Goal: Submit feedback/report problem: Submit feedback/report problem

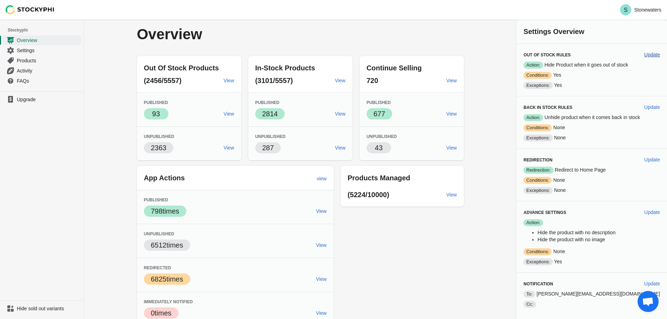
click at [651, 53] on span "Update" at bounding box center [652, 55] width 16 height 6
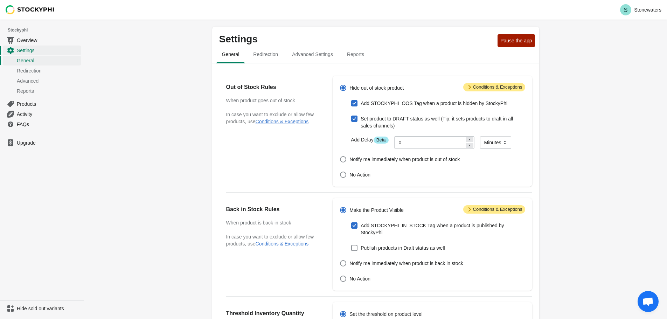
click at [497, 87] on span "Attention Conditions & Exceptions" at bounding box center [494, 87] width 62 height 8
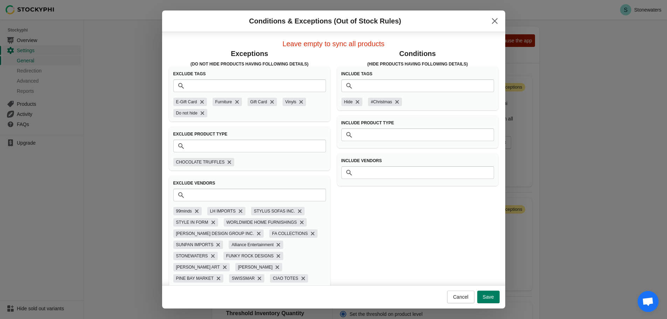
scroll to position [9, 0]
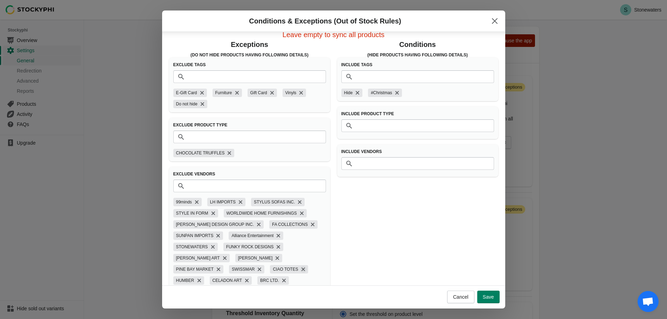
click at [301, 269] on icon "Remove CIAO TOTES" at bounding box center [303, 269] width 4 height 4
click at [209, 246] on icon "Remove STONEWATERS" at bounding box center [212, 246] width 7 height 7
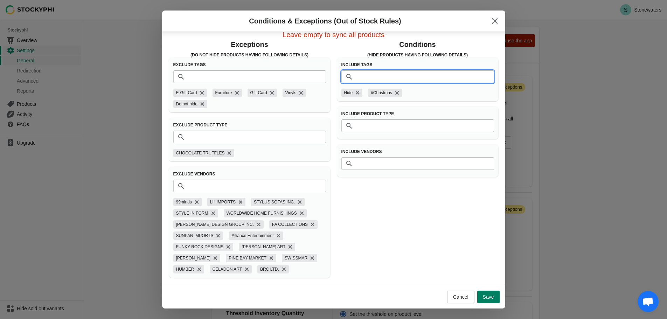
click at [369, 79] on input "Tags" at bounding box center [424, 76] width 139 height 13
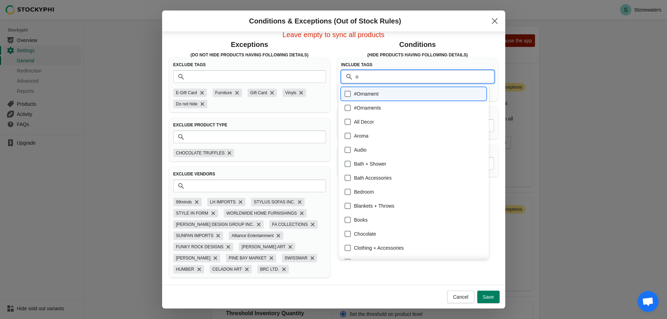
type input "oo"
click at [375, 179] on div "STOCKYPHI_OOS" at bounding box center [413, 178] width 139 height 10
checkbox input "true"
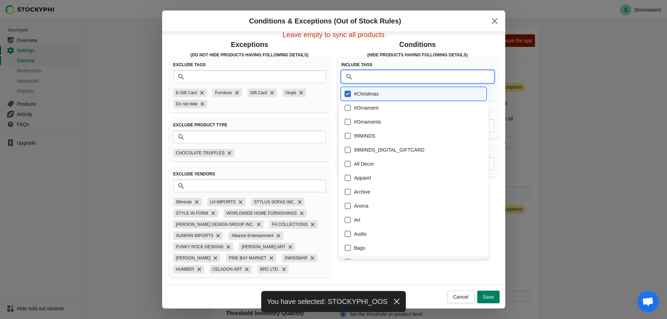
scroll to position [1197, 0]
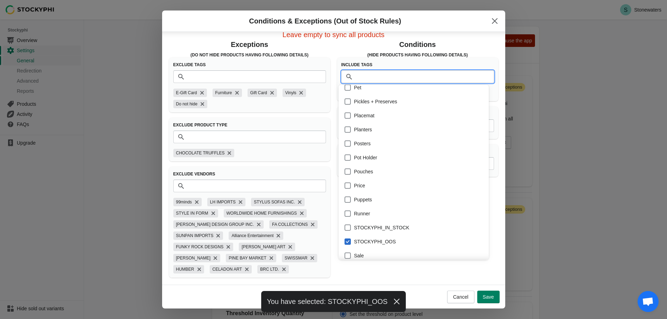
click at [329, 128] on div "Exceptions (Do Not Hide products having following details) Exclude Tags Tags E-…" at bounding box center [330, 156] width 336 height 244
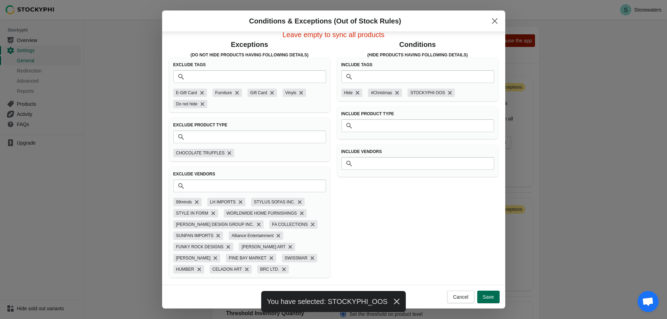
click at [492, 293] on button "Save" at bounding box center [488, 297] width 22 height 13
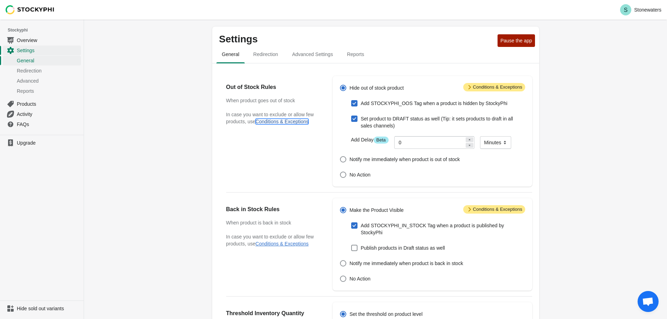
click at [300, 121] on button "Conditions & Exceptions" at bounding box center [282, 122] width 53 height 6
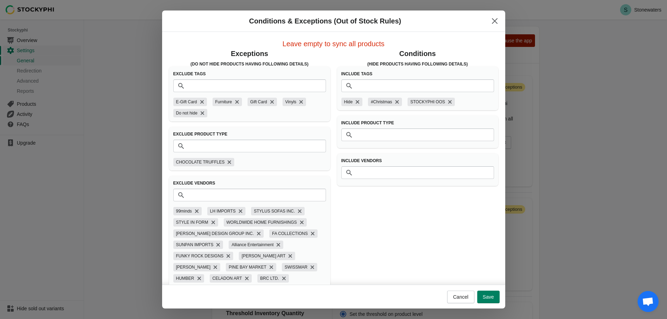
click at [269, 123] on div "Exceptions (Do Not Hide products having following details) Exclude Tags Tags E-…" at bounding box center [249, 168] width 161 height 238
click at [497, 19] on icon "Close" at bounding box center [495, 21] width 6 height 6
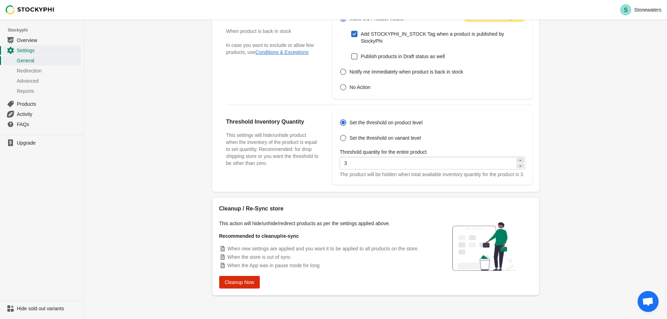
scroll to position [192, 0]
click at [251, 283] on span "Cleanup Now" at bounding box center [239, 282] width 29 height 6
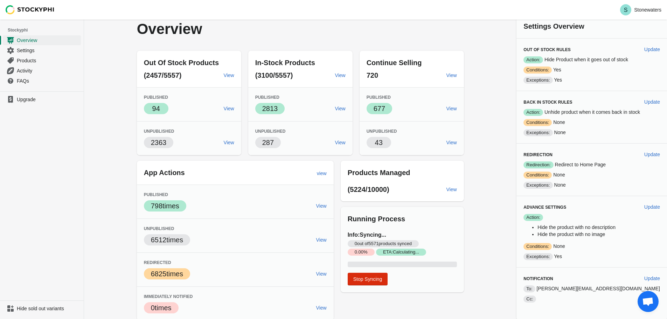
scroll to position [7, 0]
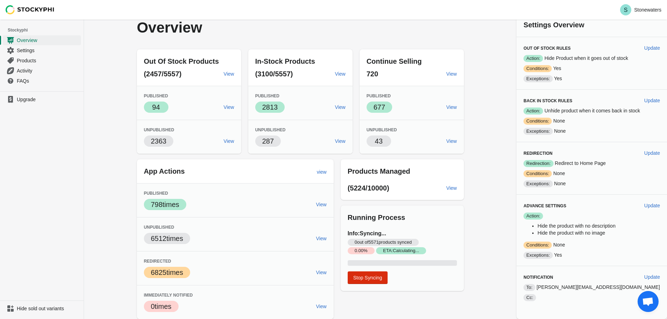
click at [649, 295] on span "Open chat" at bounding box center [648, 301] width 21 height 21
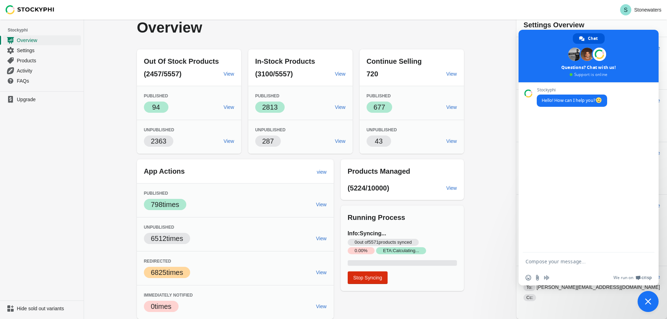
click at [564, 260] on textarea "Compose your message..." at bounding box center [581, 261] width 112 height 18
drag, startPoint x: 580, startPoint y: 247, endPoint x: 586, endPoint y: 247, distance: 6.0
click at [580, 247] on textarea "Hey guys, we have items showing even if I've set-up your tool for hidding produ…" at bounding box center [581, 252] width 112 height 36
type textarea "Hey guys, we have items showing even if I've set-up your tool for hiding produc…"
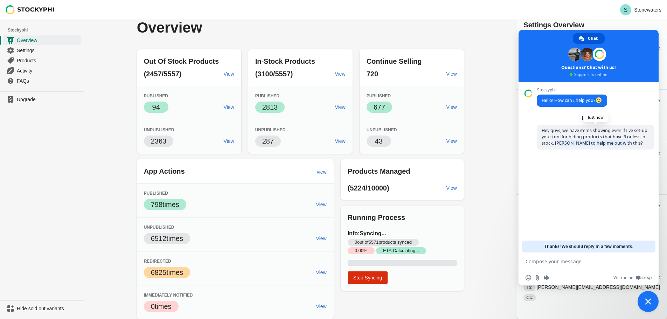
drag, startPoint x: 623, startPoint y: 142, endPoint x: 556, endPoint y: 142, distance: 66.9
click at [556, 142] on span "Hey guys, we have items showing even if I've set-up your tool for hiding produc…" at bounding box center [596, 137] width 118 height 25
click at [555, 143] on span "Hey guys, we have items showing even if I've set-up your tool for hiding produc…" at bounding box center [595, 136] width 106 height 19
drag, startPoint x: 554, startPoint y: 142, endPoint x: 625, endPoint y: 141, distance: 70.7
click at [625, 141] on span "Hey guys, we have items showing even if I've set-up your tool for hiding produc…" at bounding box center [596, 137] width 118 height 25
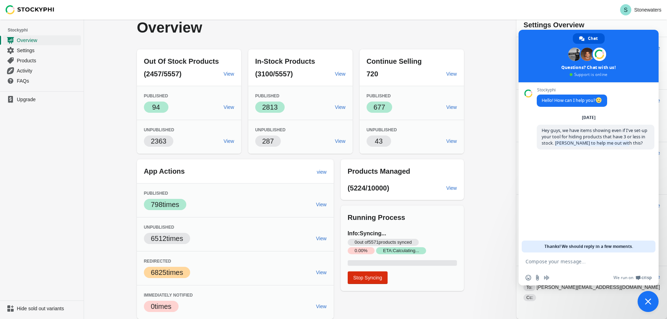
click at [581, 262] on textarea "Compose your message..." at bounding box center [581, 261] width 112 height 18
paste textarea "Arable to help me out with this?"
click at [534, 261] on textarea "Arable to help me out with this?" at bounding box center [581, 261] width 112 height 18
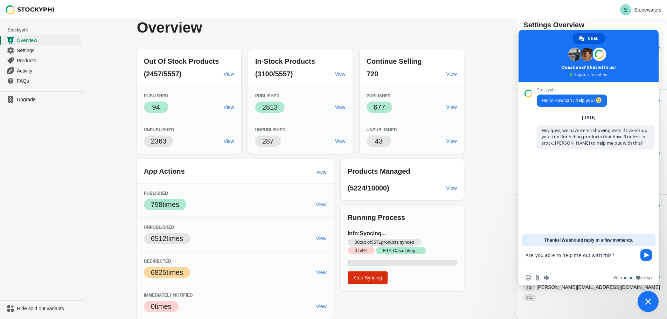
type textarea "Are you able to help me out with this?*"
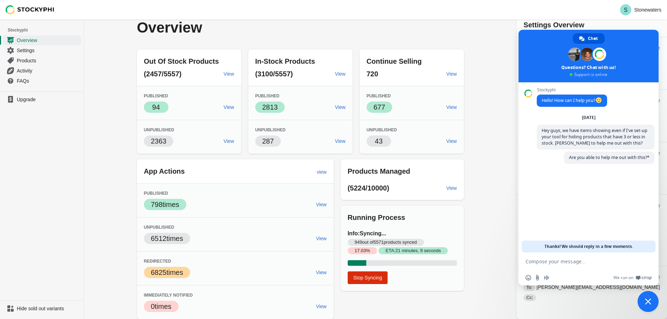
click at [510, 134] on div "Overview Out Of Stock Products (2457/5557) View Published Success 94 View Unpub…" at bounding box center [375, 166] width 583 height 306
click at [651, 301] on span "Close chat" at bounding box center [648, 301] width 21 height 21
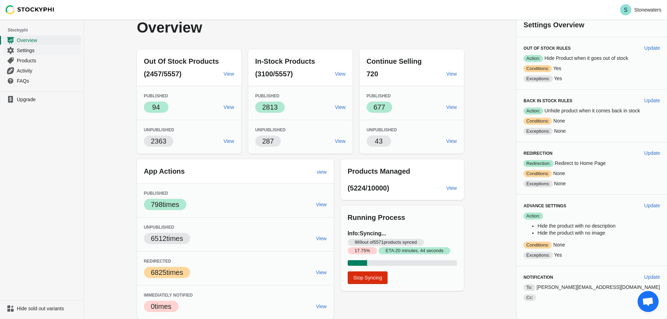
click at [38, 47] on span "Settings" at bounding box center [48, 50] width 63 height 7
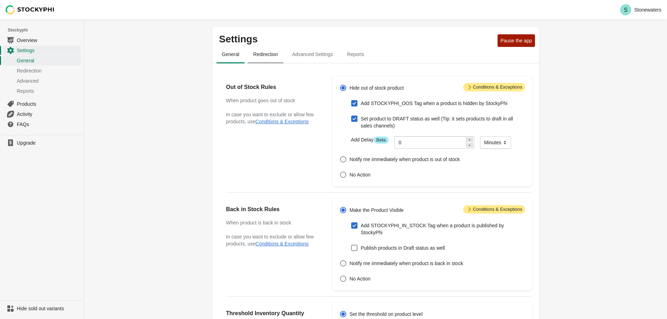
click at [269, 52] on span "Redirection" at bounding box center [266, 54] width 36 height 13
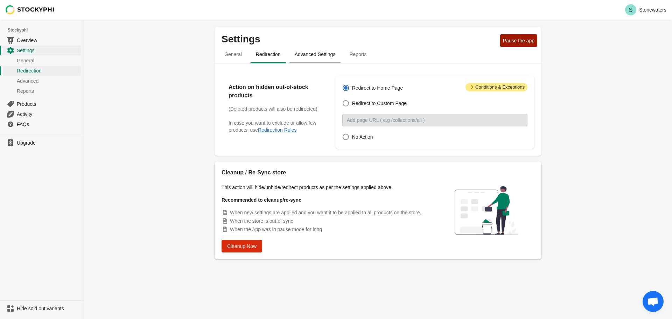
click at [307, 58] on span "Advanced Settings" at bounding box center [315, 54] width 52 height 13
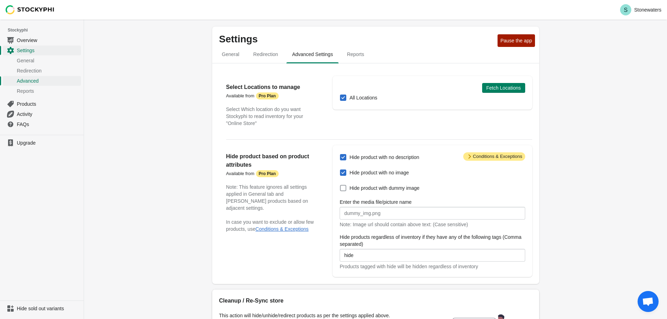
click at [411, 189] on span "Hide product with dummy image" at bounding box center [384, 187] width 70 height 7
click at [340, 185] on input "Hide product with dummy image" at bounding box center [340, 185] width 0 height 0
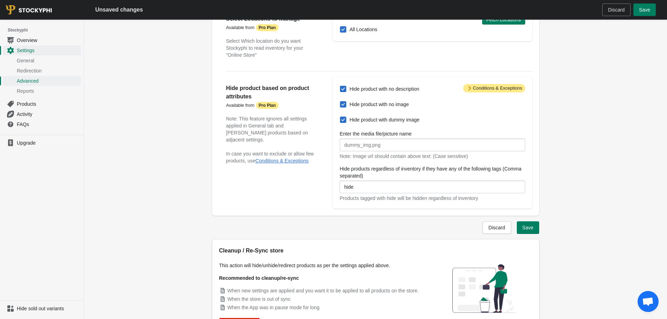
scroll to position [70, 0]
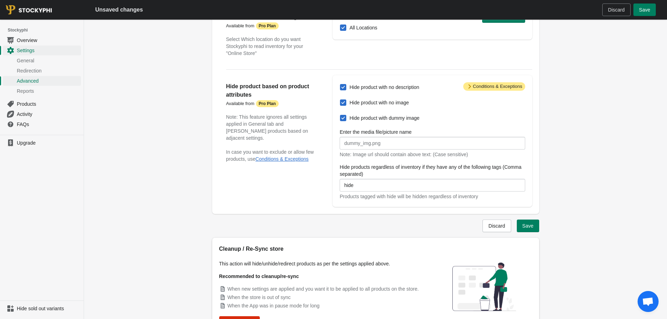
click at [392, 119] on span "Hide product with dummy image" at bounding box center [384, 117] width 70 height 7
click at [340, 115] on input "Hide product with dummy image" at bounding box center [340, 115] width 0 height 0
checkbox input "false"
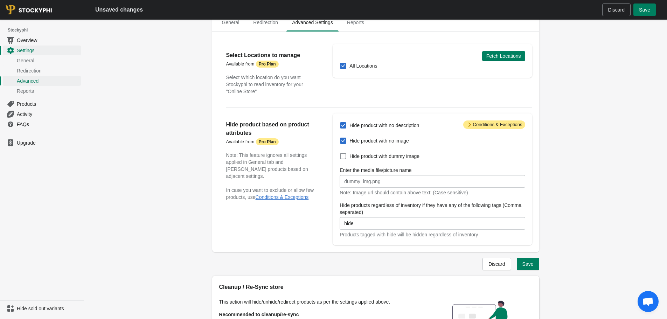
scroll to position [0, 0]
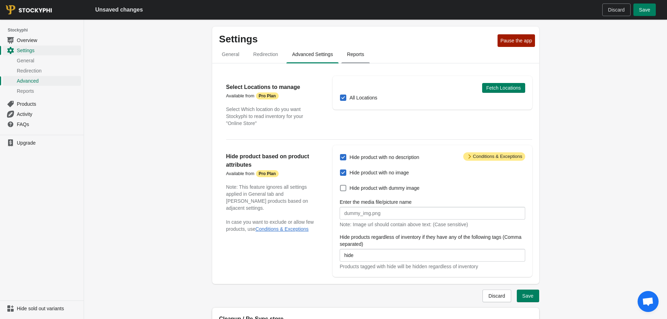
click at [362, 54] on span "Reports" at bounding box center [355, 54] width 28 height 13
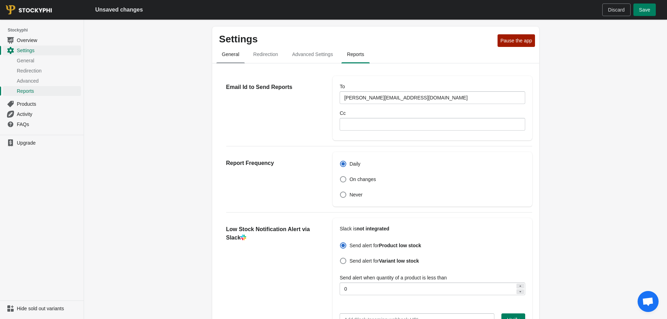
click at [229, 56] on span "General" at bounding box center [230, 54] width 29 height 13
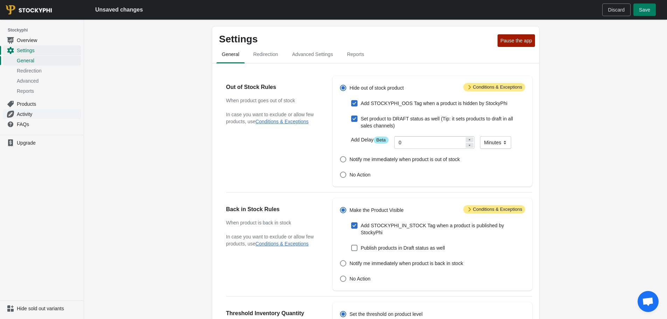
click at [38, 118] on link "Activity" at bounding box center [42, 114] width 78 height 10
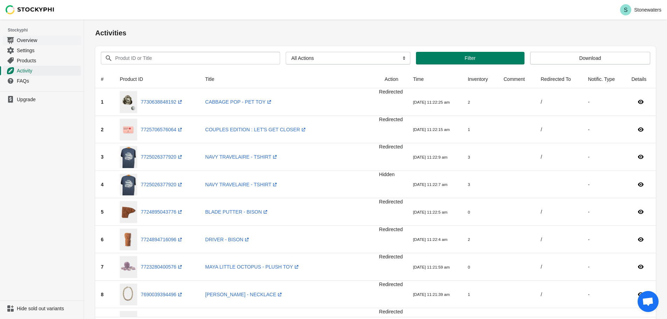
click at [25, 39] on span "Overview" at bounding box center [48, 40] width 63 height 7
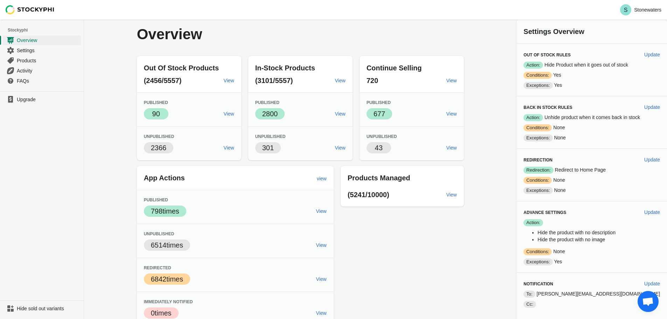
click at [25, 246] on ul "Upgrade" at bounding box center [42, 195] width 84 height 209
click at [46, 307] on span "Hide sold out variants" at bounding box center [48, 308] width 63 height 7
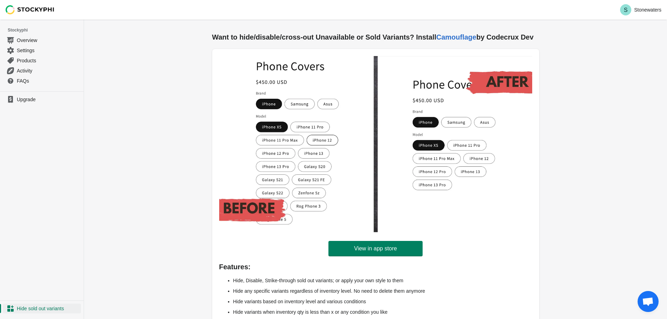
scroll to position [4, 0]
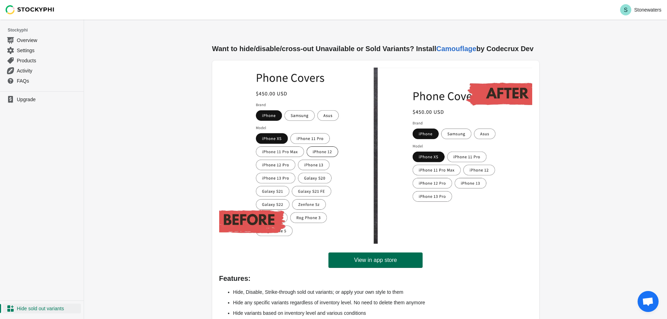
click at [373, 258] on span "View in app store" at bounding box center [375, 260] width 43 height 7
click at [654, 300] on span "Open chat" at bounding box center [648, 301] width 21 height 21
